Goal: Check status: Check status

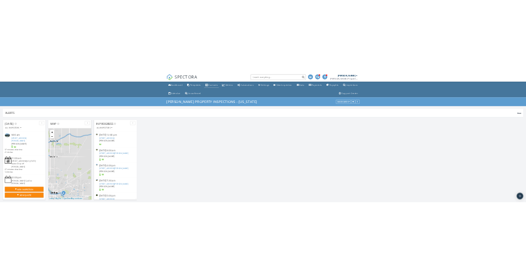
scroll to position [1092, 542]
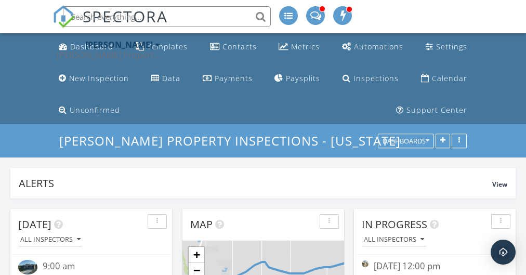
click at [315, 14] on span at bounding box center [315, 14] width 11 height 9
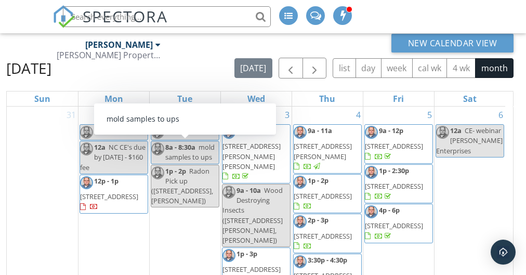
scroll to position [137, 0]
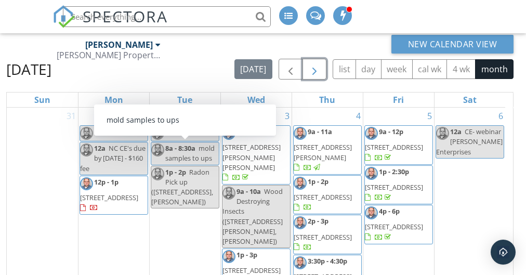
click at [316, 71] on span "button" at bounding box center [314, 69] width 12 height 12
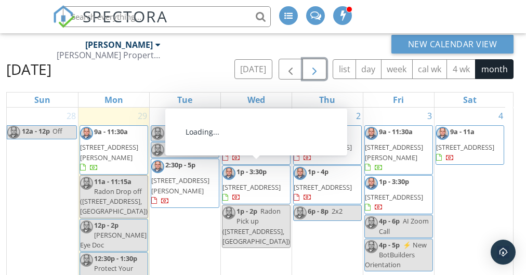
click at [254, 168] on span "1p - 3:30p" at bounding box center [251, 171] width 30 height 9
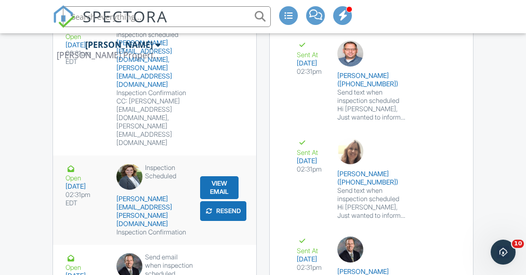
scroll to position [1941, 0]
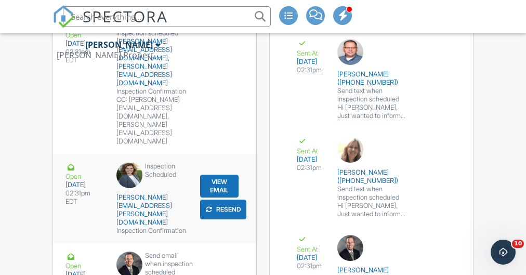
click at [213, 175] on button "View Email" at bounding box center [219, 186] width 38 height 23
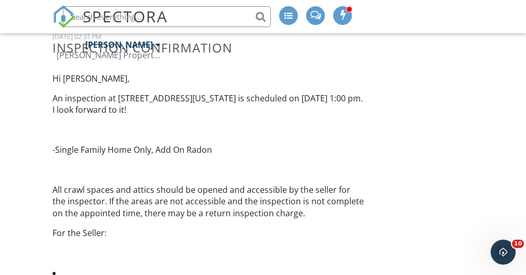
scroll to position [155, 0]
